Goal: Task Accomplishment & Management: Use online tool/utility

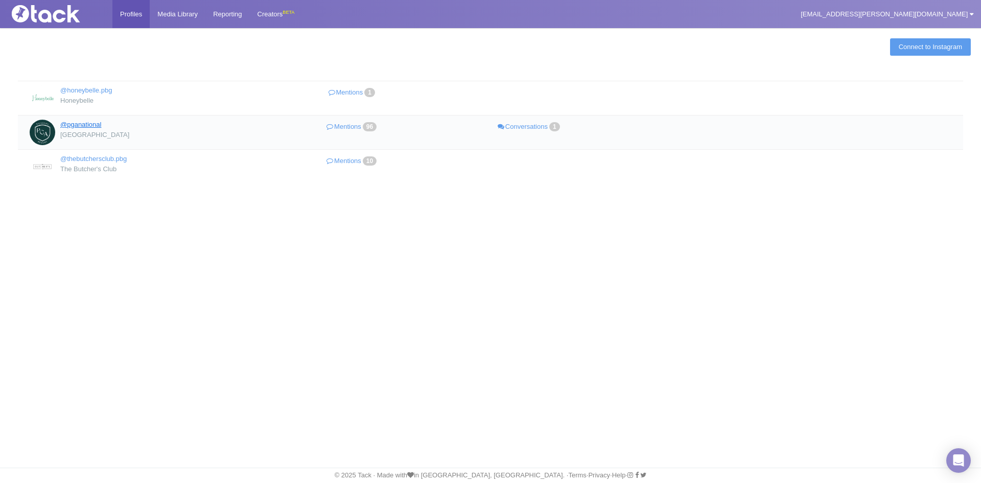
click at [83, 124] on link "@pganational" at bounding box center [80, 125] width 41 height 8
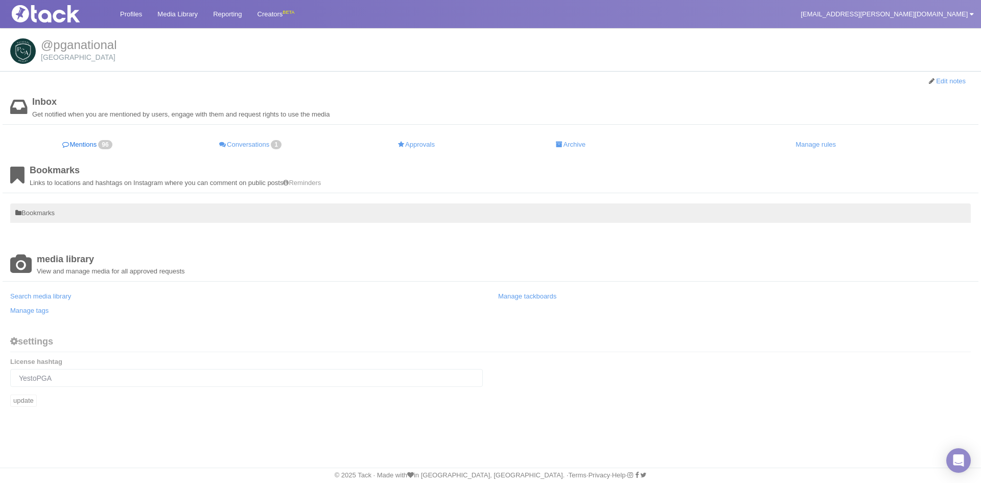
click at [79, 140] on link "Mentions 96" at bounding box center [87, 145] width 155 height 20
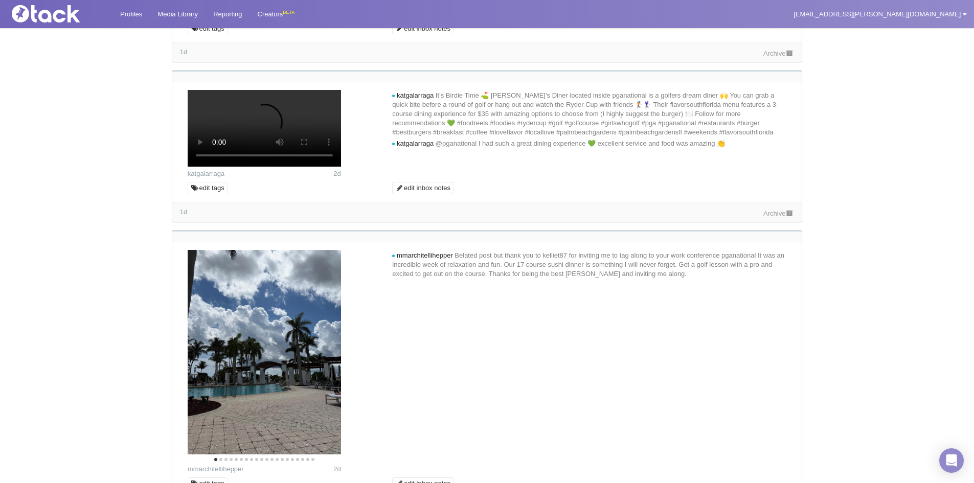
scroll to position [1533, 0]
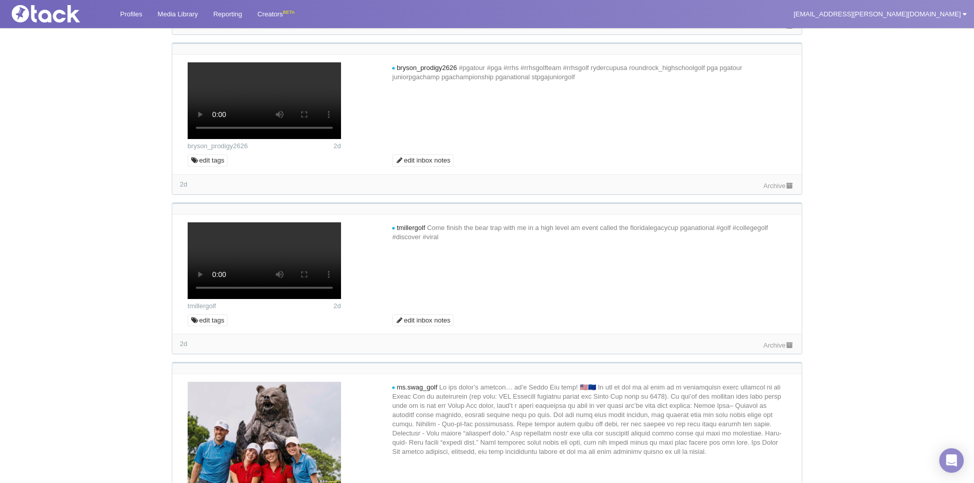
scroll to position [1840, 0]
